Goal: Task Accomplishment & Management: Use online tool/utility

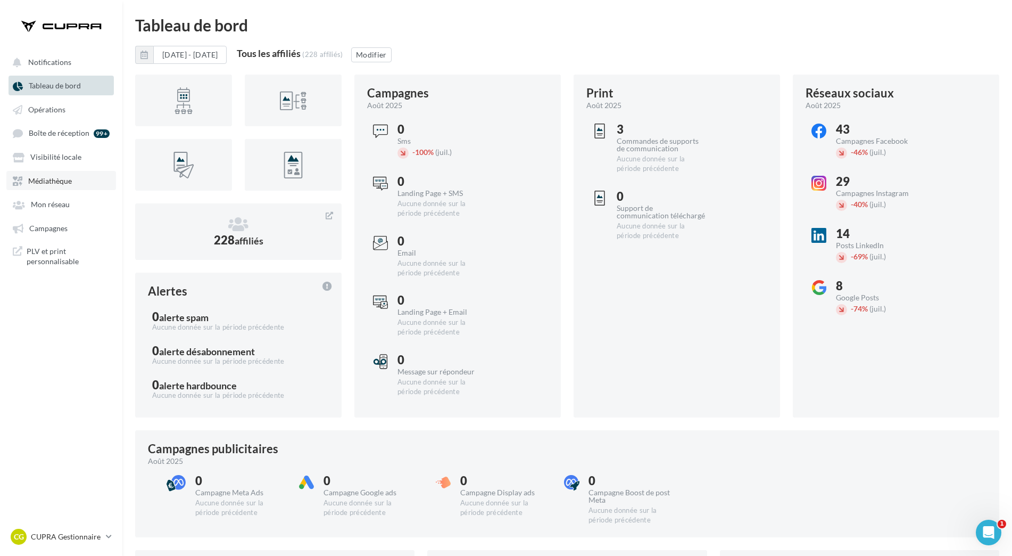
drag, startPoint x: 1933, startPoint y: 1, endPoint x: 55, endPoint y: 183, distance: 1886.4
click at [55, 183] on span "Médiathèque" at bounding box center [50, 180] width 44 height 9
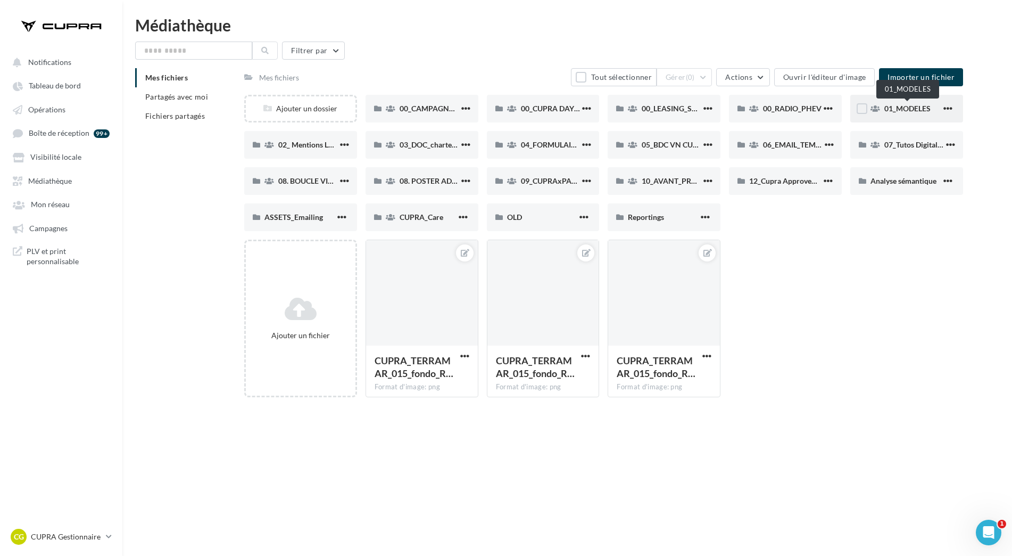
click at [890, 109] on span "01_MODELES" at bounding box center [908, 108] width 46 height 9
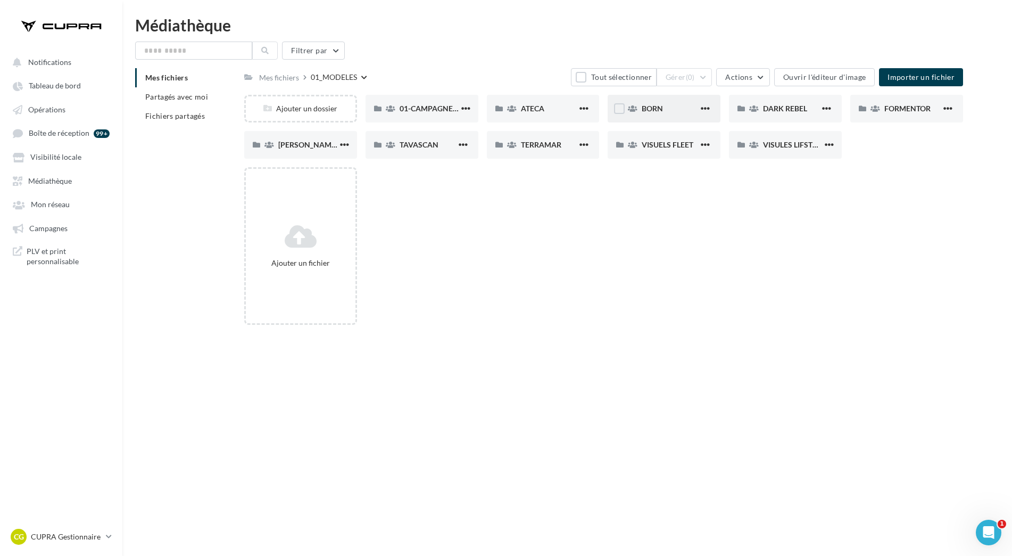
click at [678, 105] on div "BORN" at bounding box center [670, 108] width 57 height 11
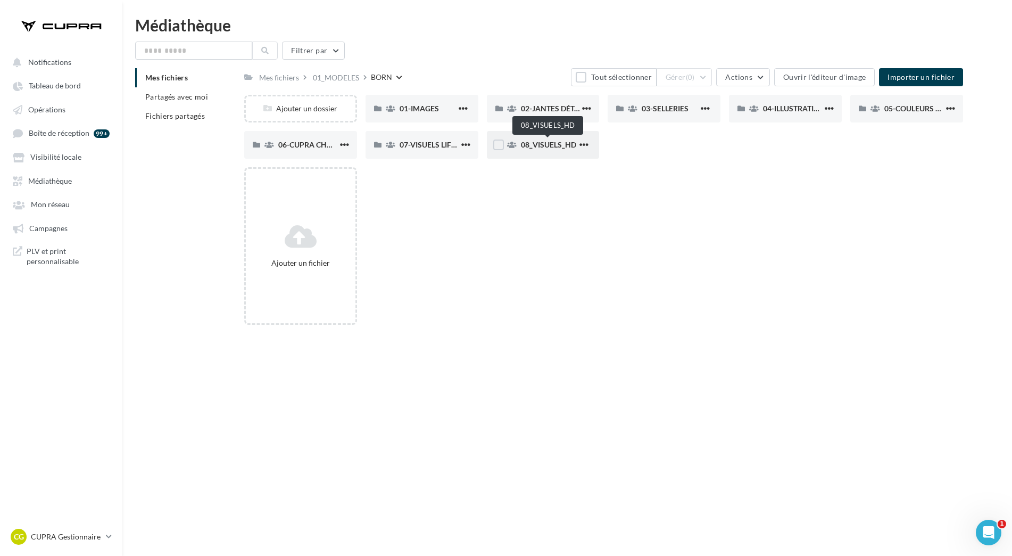
click at [555, 146] on span "08_VISUELS_HD" at bounding box center [548, 144] width 55 height 9
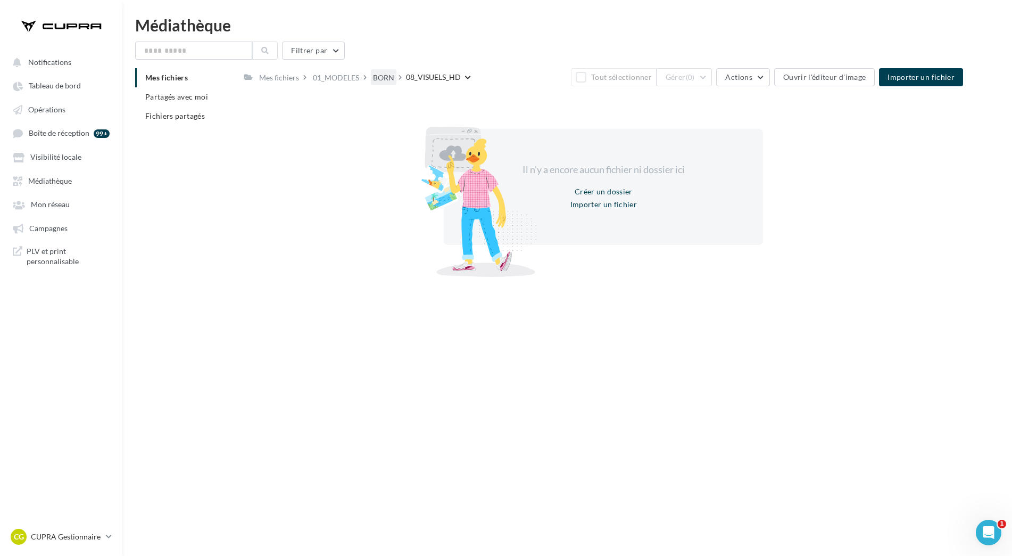
click at [371, 79] on div "BORN" at bounding box center [384, 76] width 26 height 15
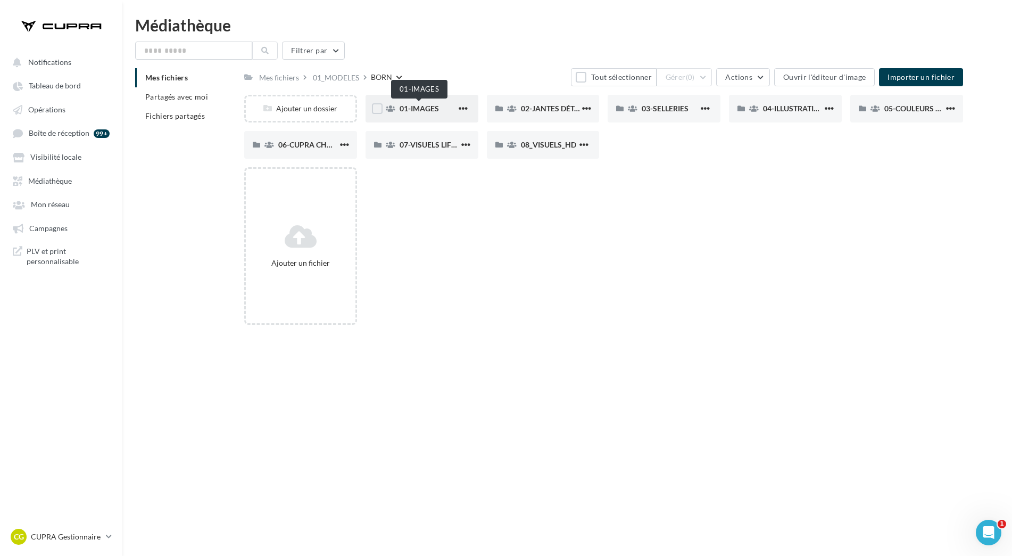
click at [415, 106] on span "01-IMAGES" at bounding box center [419, 108] width 39 height 9
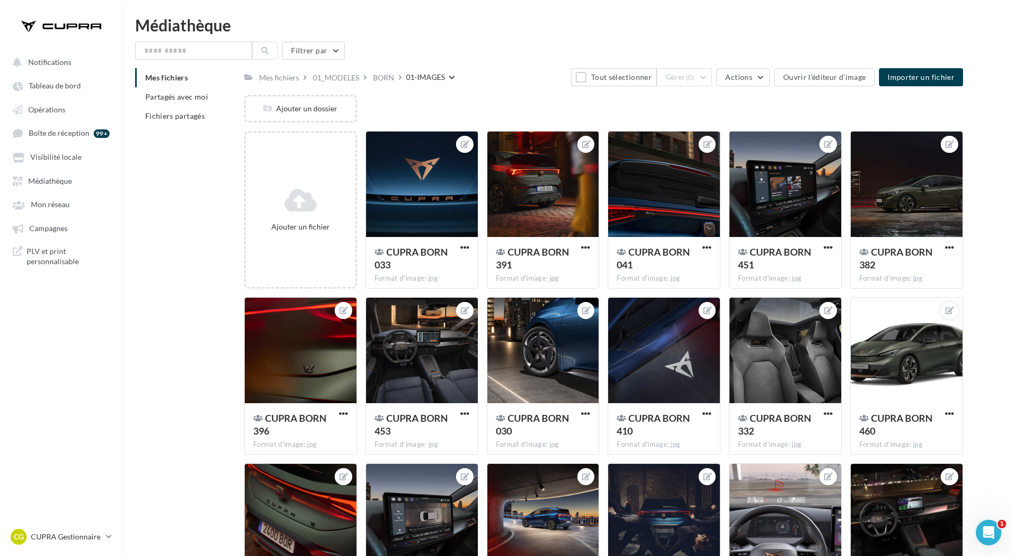
drag, startPoint x: 441, startPoint y: 74, endPoint x: 469, endPoint y: 37, distance: 46.6
drag, startPoint x: 381, startPoint y: 78, endPoint x: 981, endPoint y: 184, distance: 609.6
click at [382, 78] on div "BORN" at bounding box center [383, 77] width 21 height 11
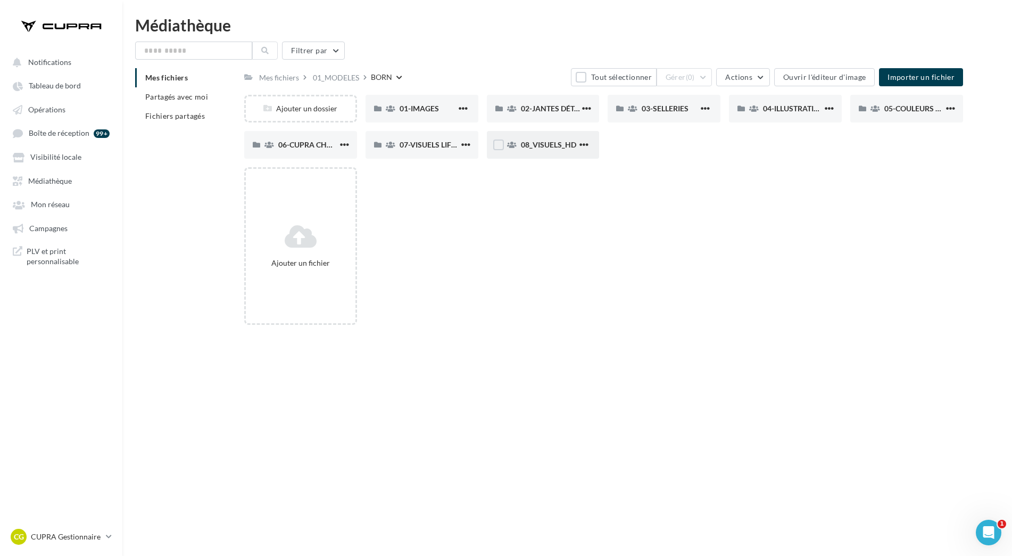
click at [564, 151] on div "08_VISUELS_HD" at bounding box center [543, 145] width 113 height 28
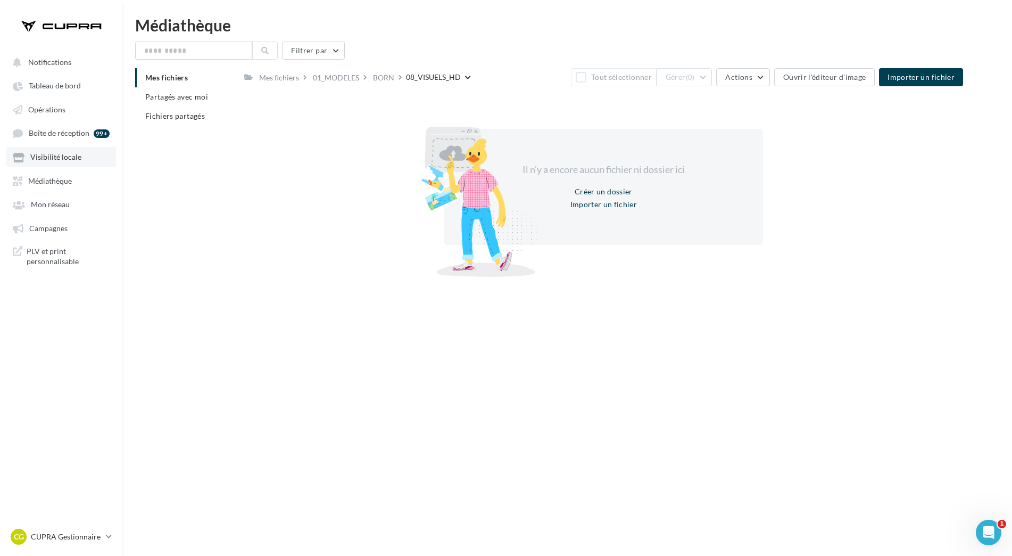
drag, startPoint x: 76, startPoint y: 115, endPoint x: 21, endPoint y: 159, distance: 70.2
click at [76, 115] on link "Opérations" at bounding box center [61, 109] width 110 height 19
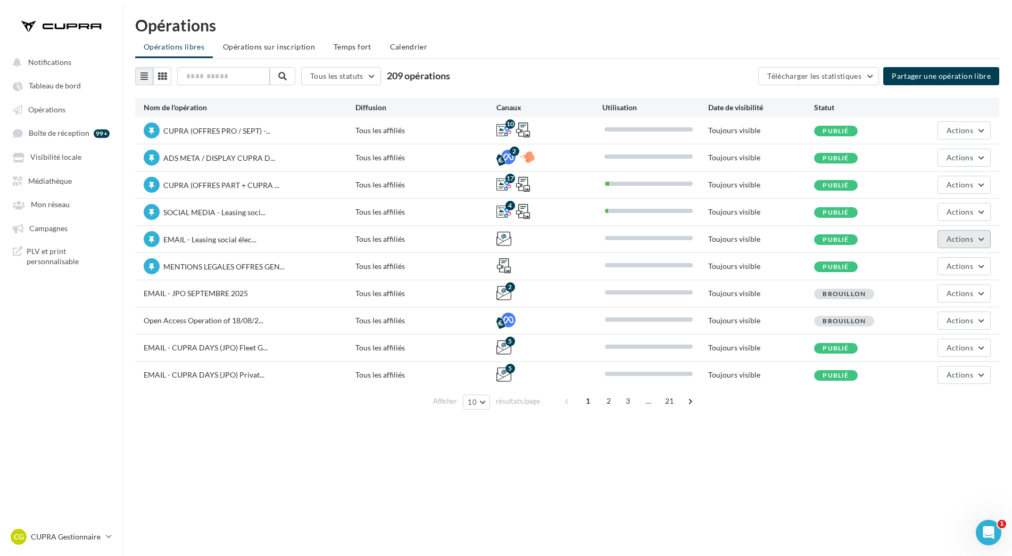
click at [984, 239] on button "Actions" at bounding box center [964, 239] width 53 height 18
click at [945, 255] on button "Editer" at bounding box center [934, 264] width 113 height 28
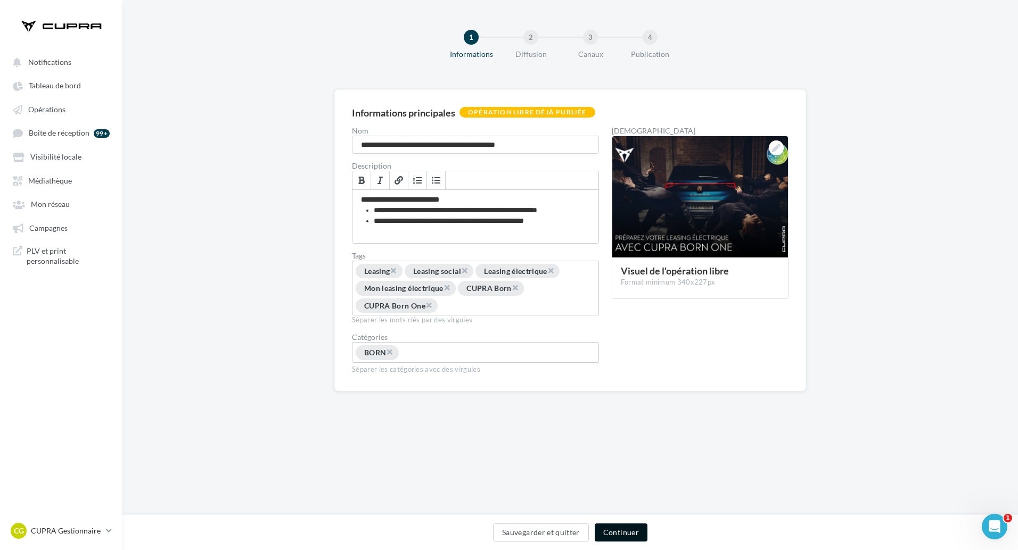
click at [634, 524] on button "Continuer" at bounding box center [620, 533] width 53 height 18
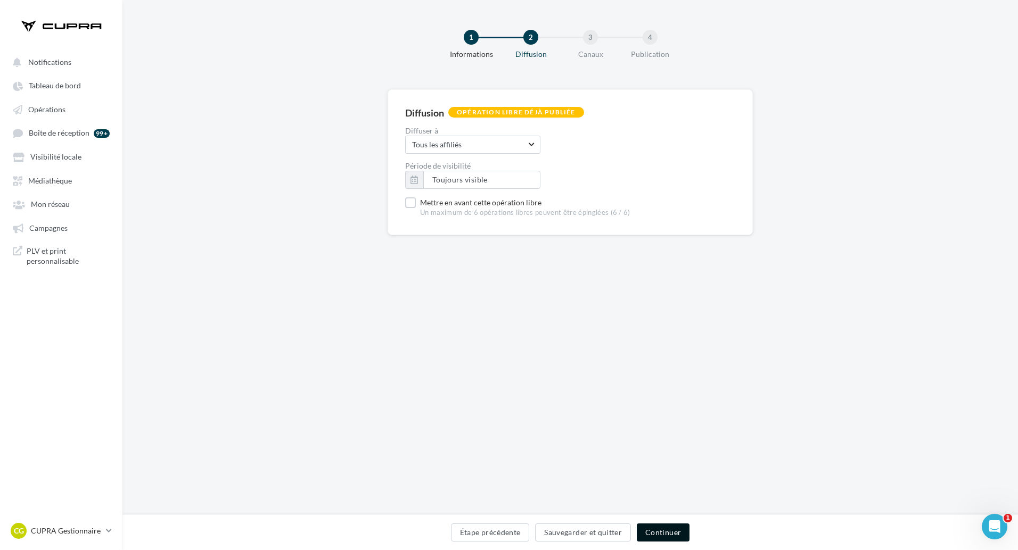
click at [658, 530] on button "Continuer" at bounding box center [663, 533] width 53 height 18
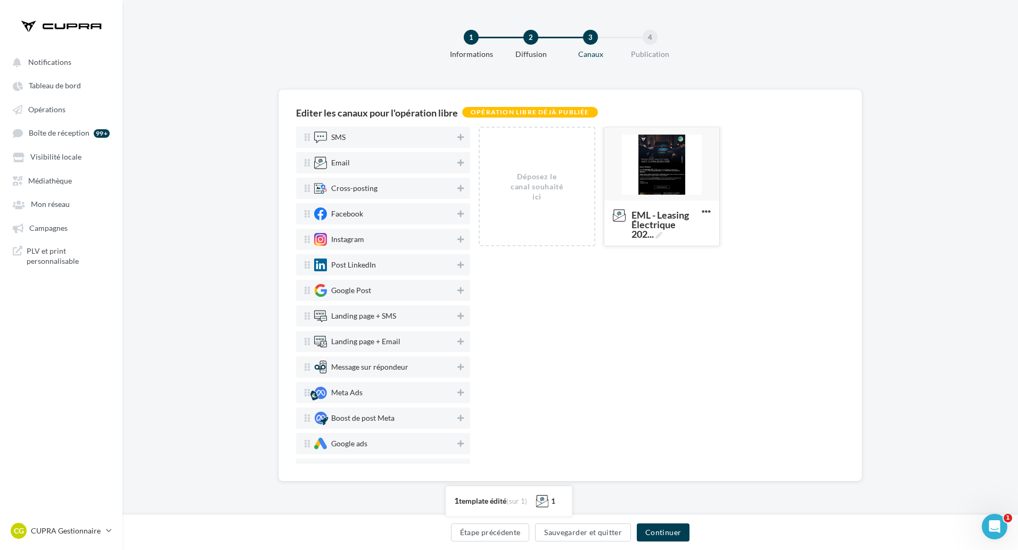
click at [672, 193] on div at bounding box center [661, 164] width 115 height 75
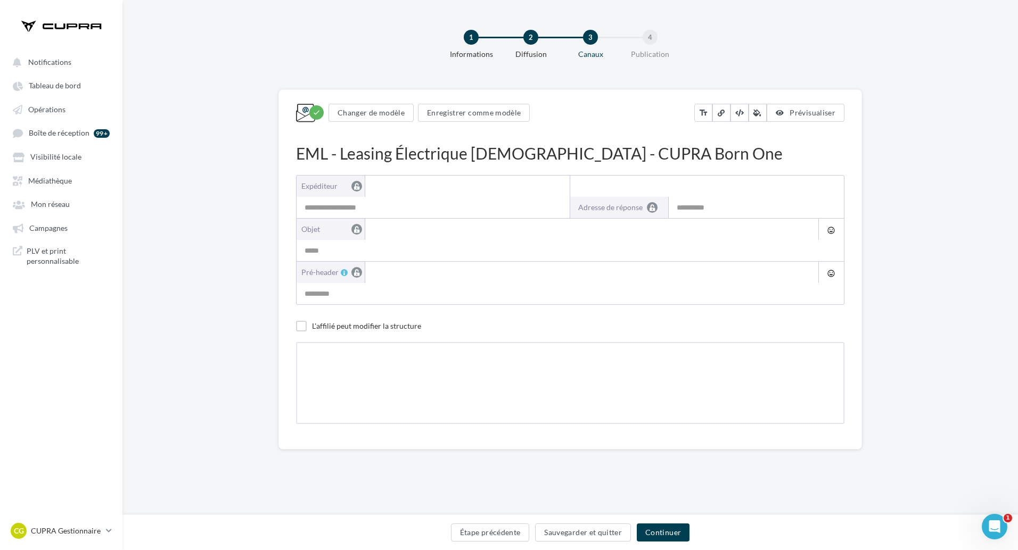
type input "**********"
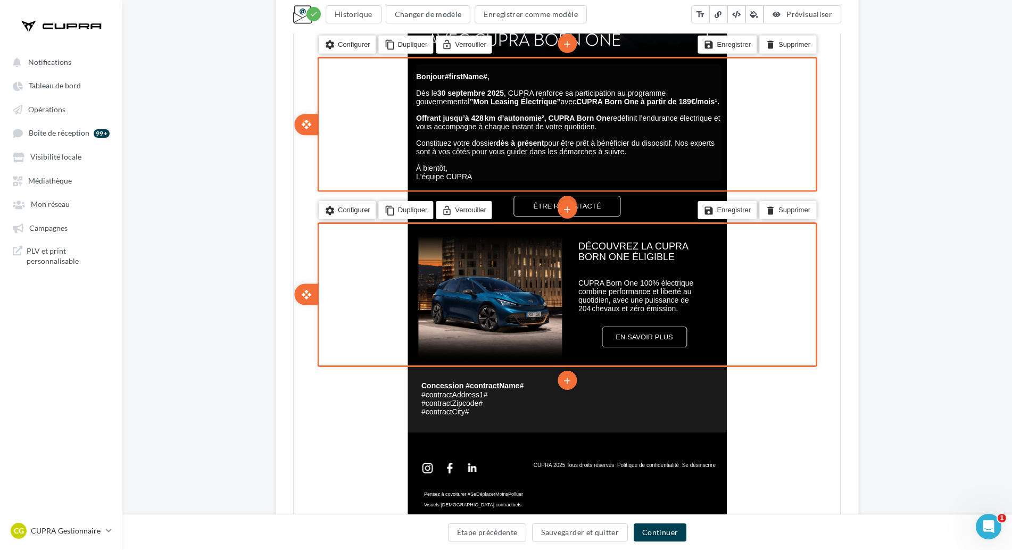
scroll to position [568, 0]
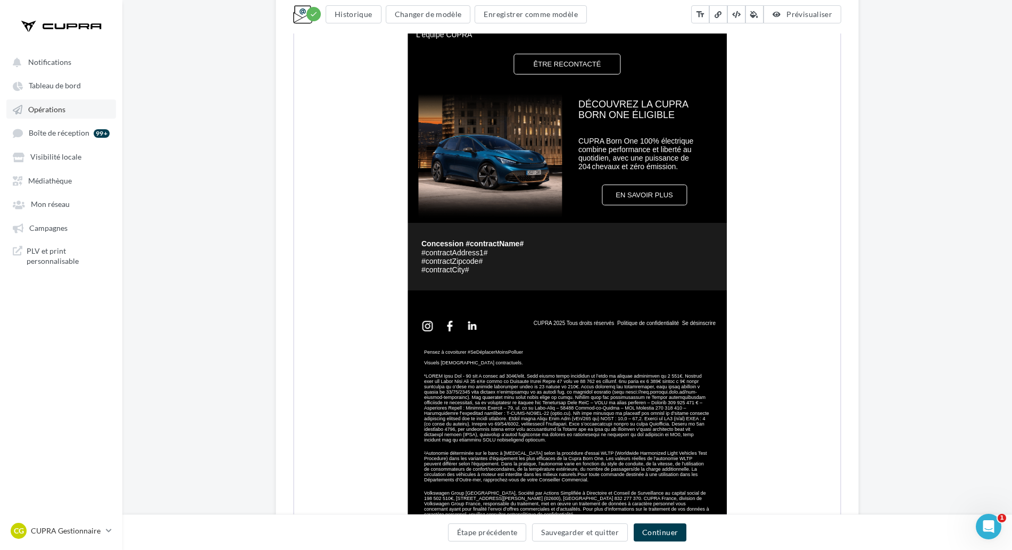
drag, startPoint x: 47, startPoint y: 108, endPoint x: 88, endPoint y: 112, distance: 41.1
click at [47, 108] on span "Opérations" at bounding box center [46, 109] width 37 height 9
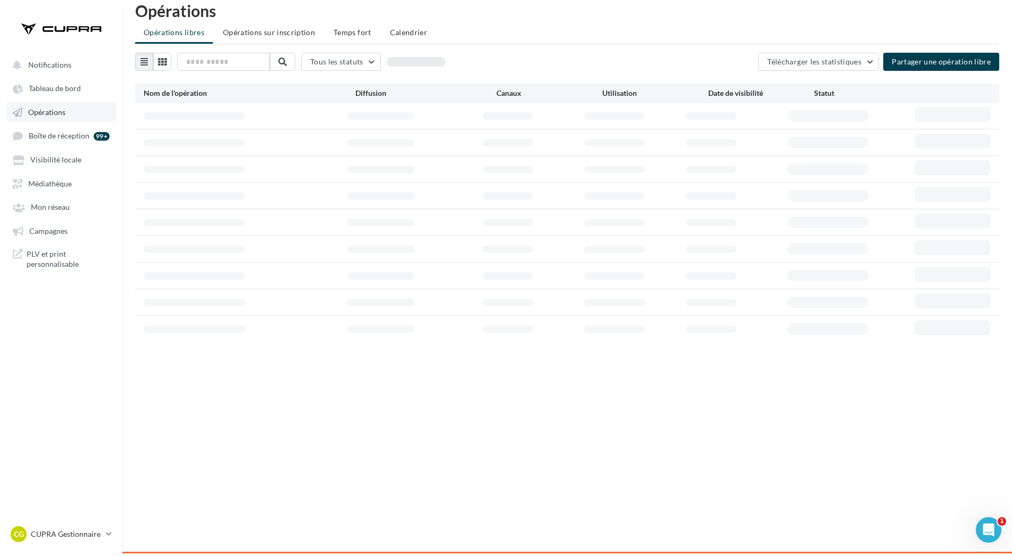
scroll to position [17, 0]
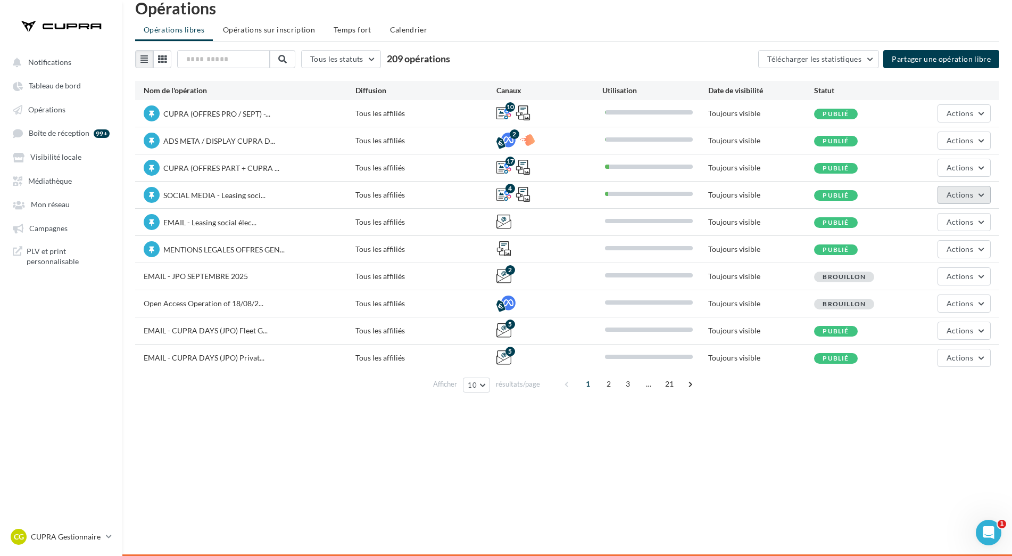
click at [977, 201] on button "Actions" at bounding box center [964, 195] width 53 height 18
click at [947, 214] on button "Editer" at bounding box center [934, 220] width 113 height 28
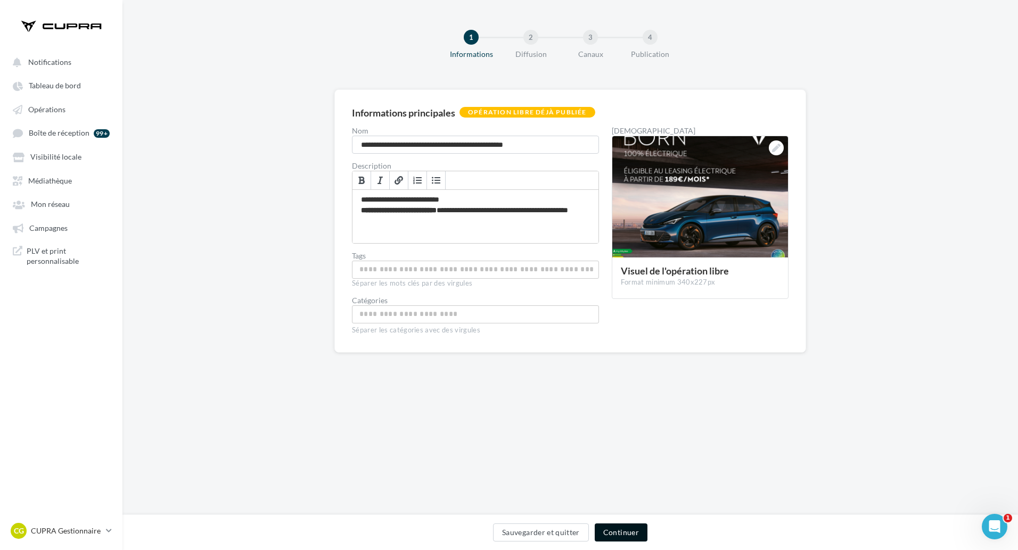
click at [632, 532] on button "Continuer" at bounding box center [620, 533] width 53 height 18
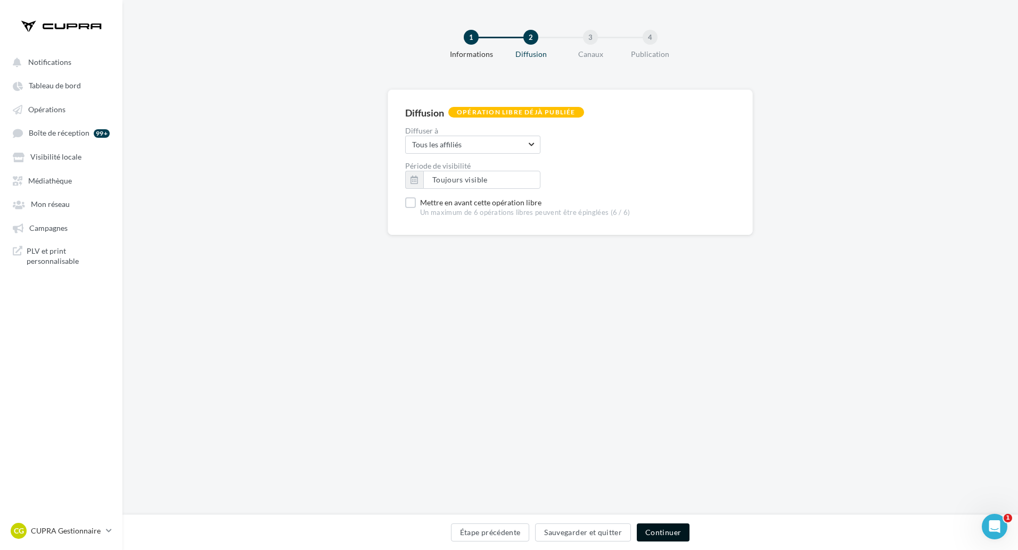
click at [658, 533] on button "Continuer" at bounding box center [663, 533] width 53 height 18
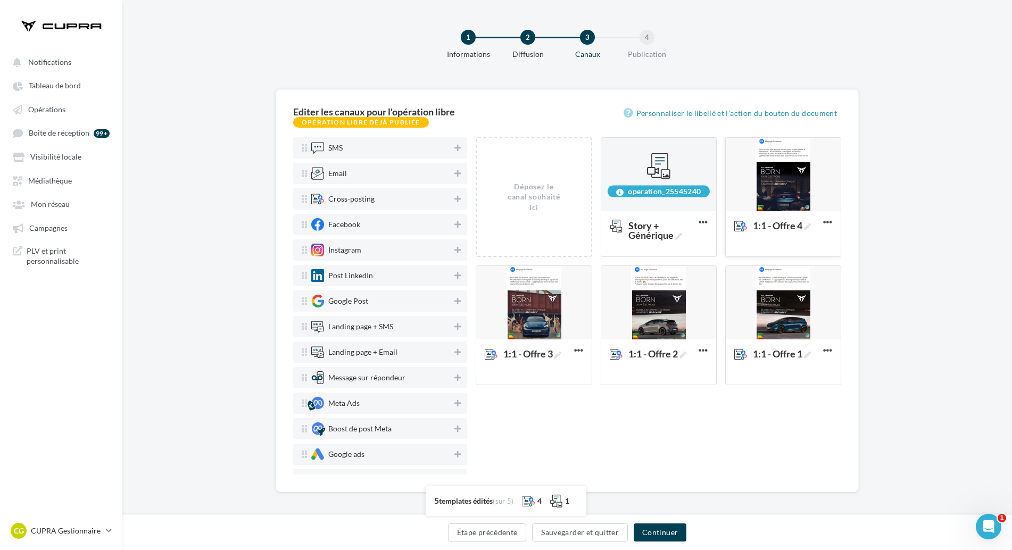
click at [806, 164] on div at bounding box center [783, 175] width 115 height 75
